Goal: Task Accomplishment & Management: Complete application form

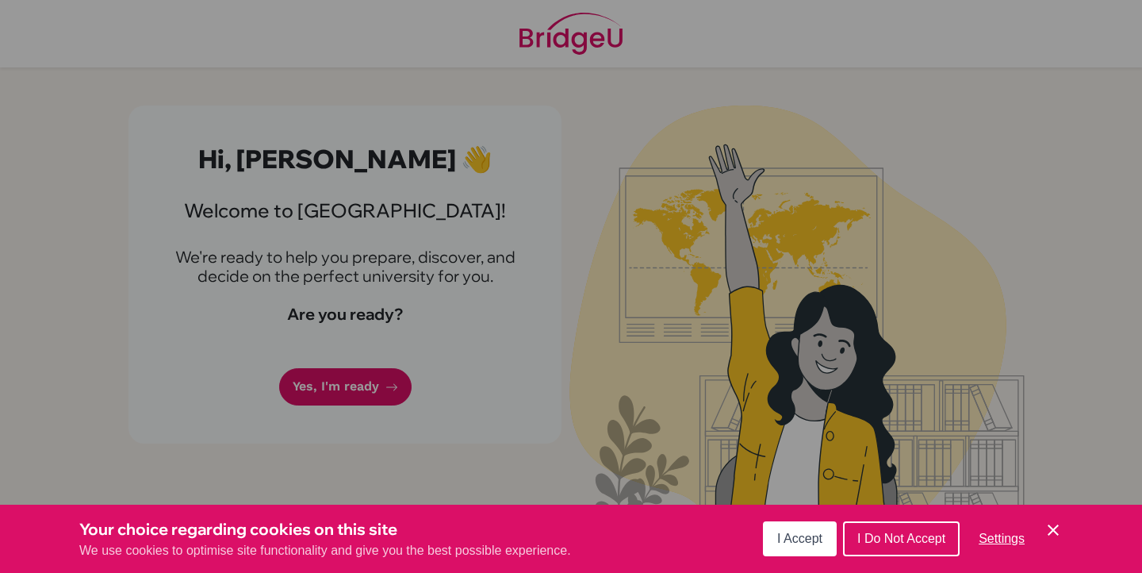
click at [1051, 530] on icon "Cookie Control Close Icon" at bounding box center [1053, 529] width 19 height 19
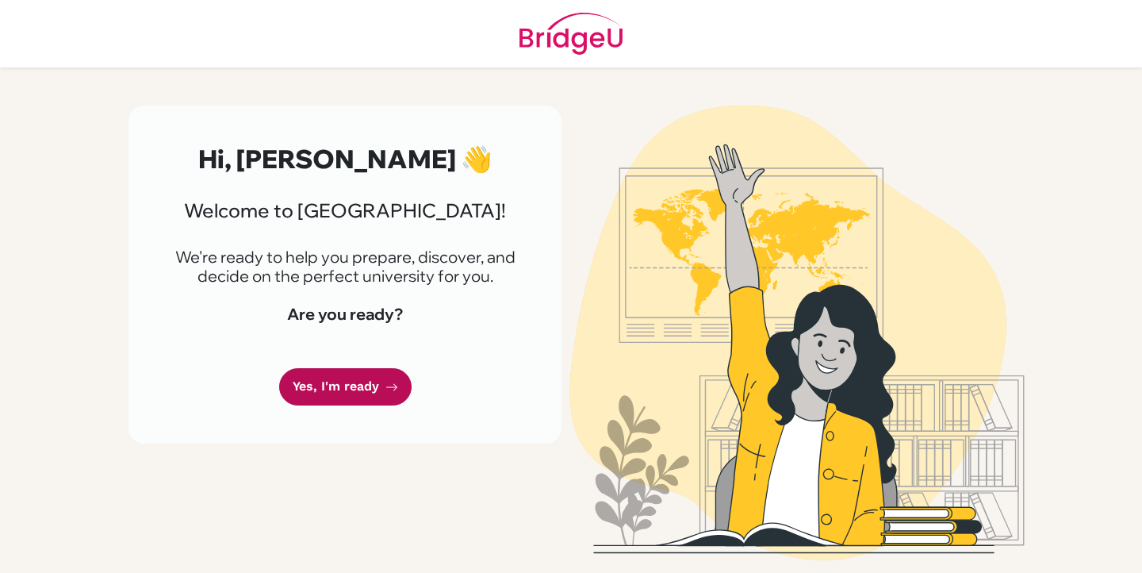
click at [347, 370] on link "Yes, I'm ready" at bounding box center [345, 386] width 132 height 37
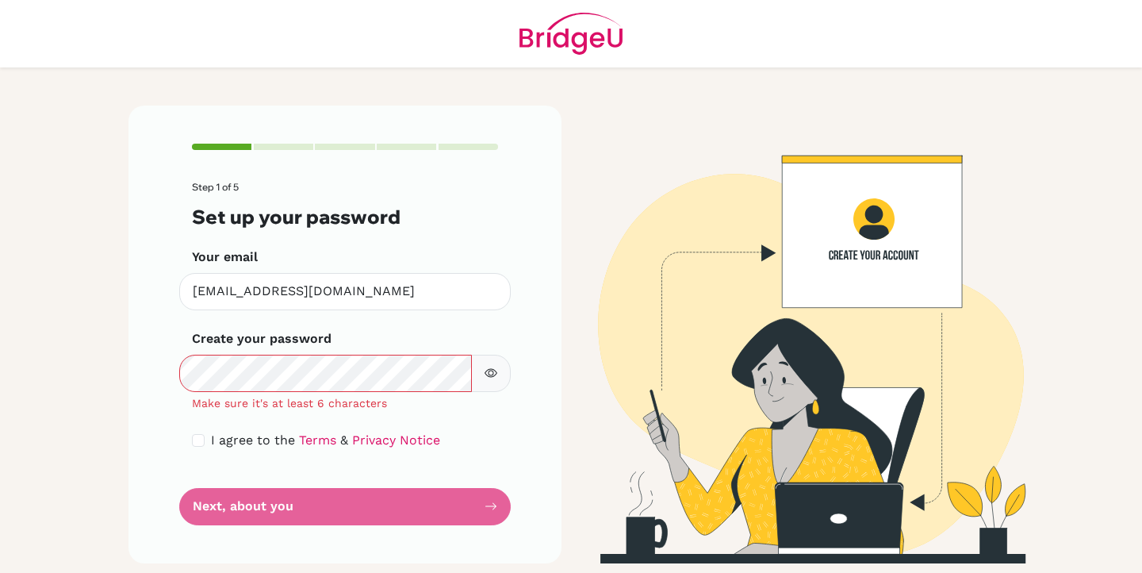
click at [502, 381] on button "button" at bounding box center [491, 372] width 40 height 37
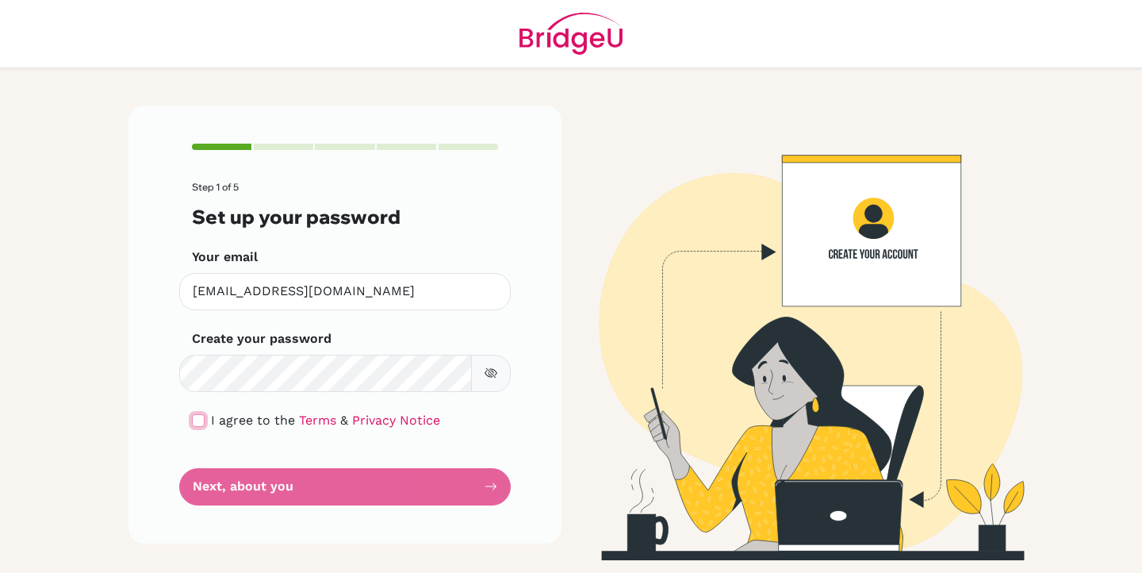
click at [201, 422] on input "checkbox" at bounding box center [198, 420] width 13 height 13
checkbox input "true"
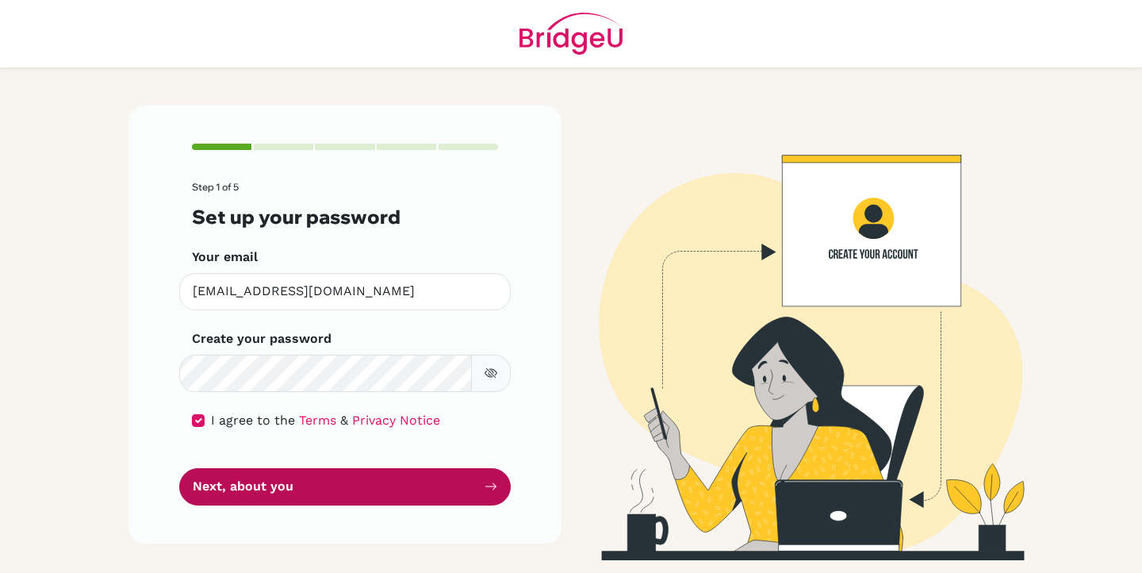
click at [265, 481] on button "Next, about you" at bounding box center [344, 486] width 331 height 37
click at [285, 496] on button "Next, about you" at bounding box center [344, 486] width 331 height 37
